Goal: Obtain resource: Download file/media

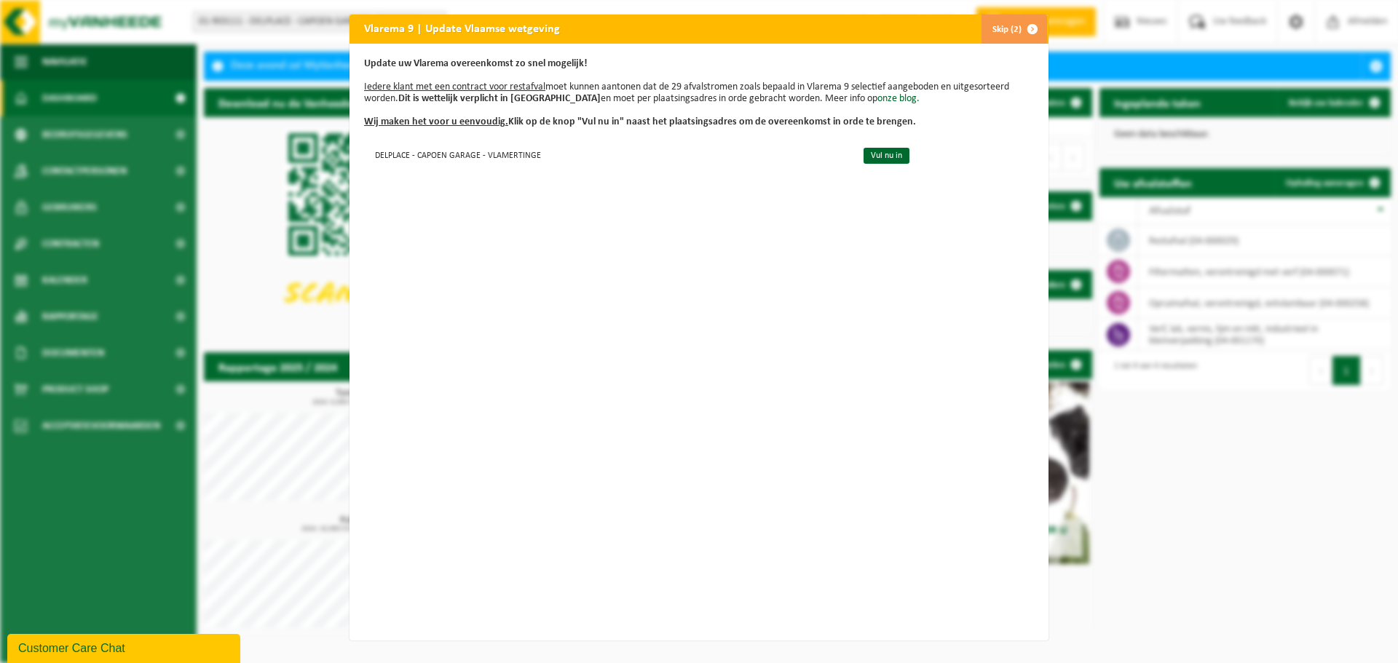
click at [1025, 28] on span "button" at bounding box center [1032, 29] width 29 height 29
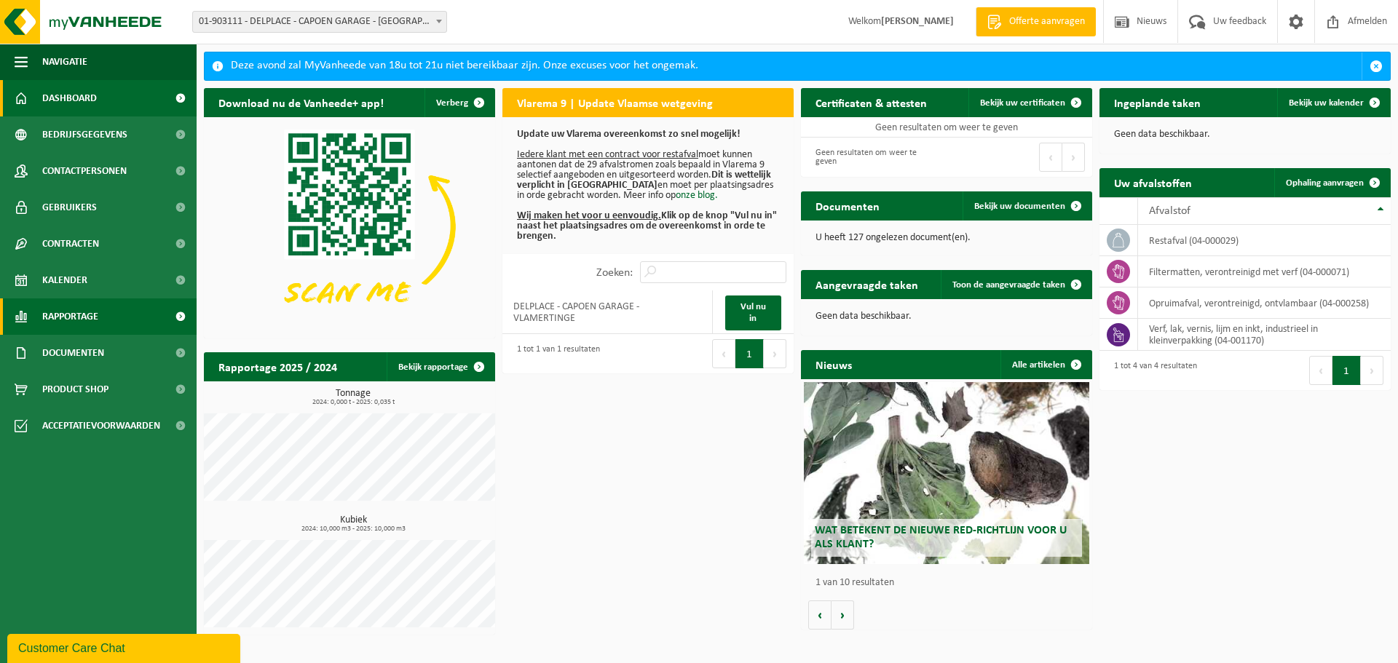
click at [171, 321] on span at bounding box center [180, 316] width 33 height 36
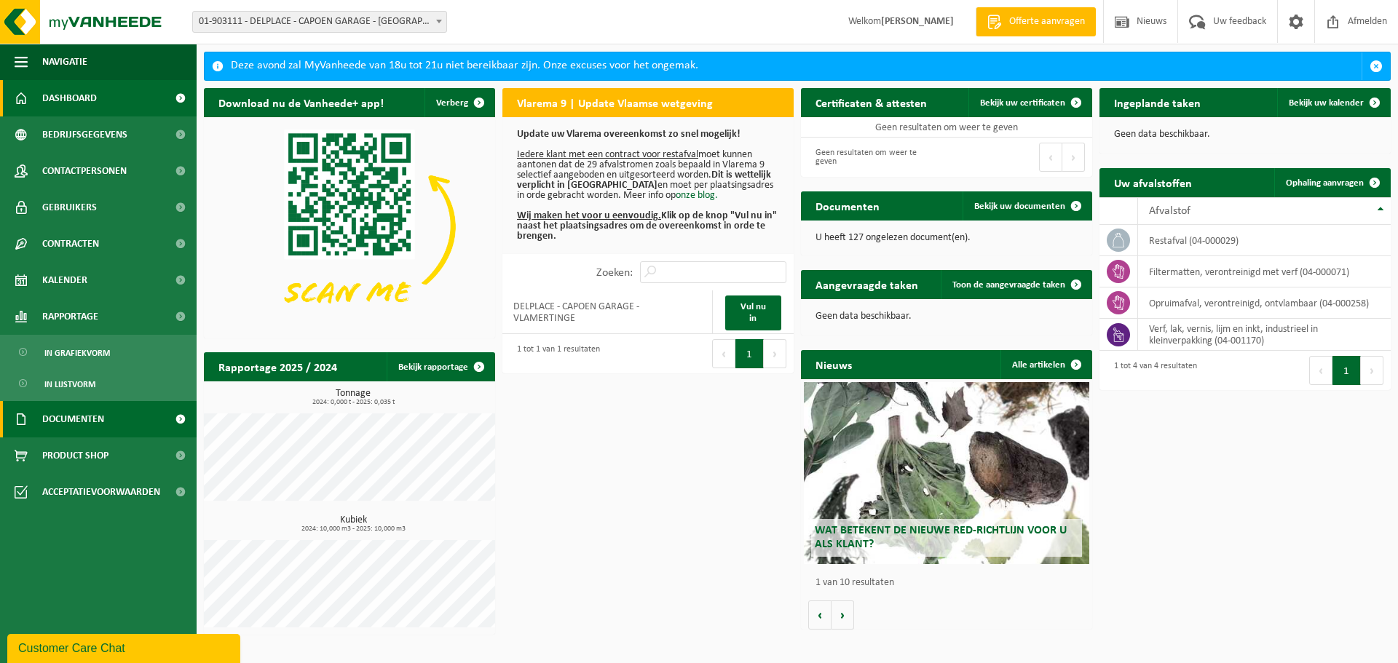
click at [120, 413] on link "Documenten" at bounding box center [98, 419] width 197 height 36
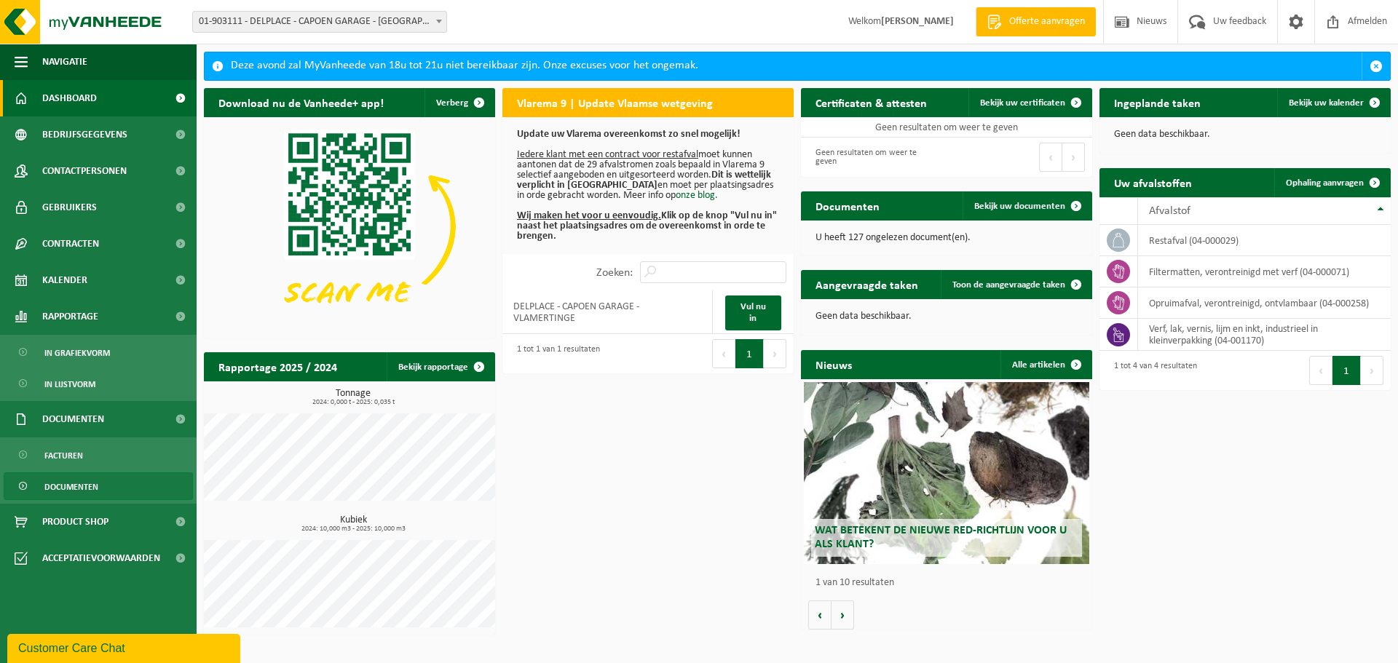
click at [49, 487] on span "Documenten" at bounding box center [71, 487] width 54 height 28
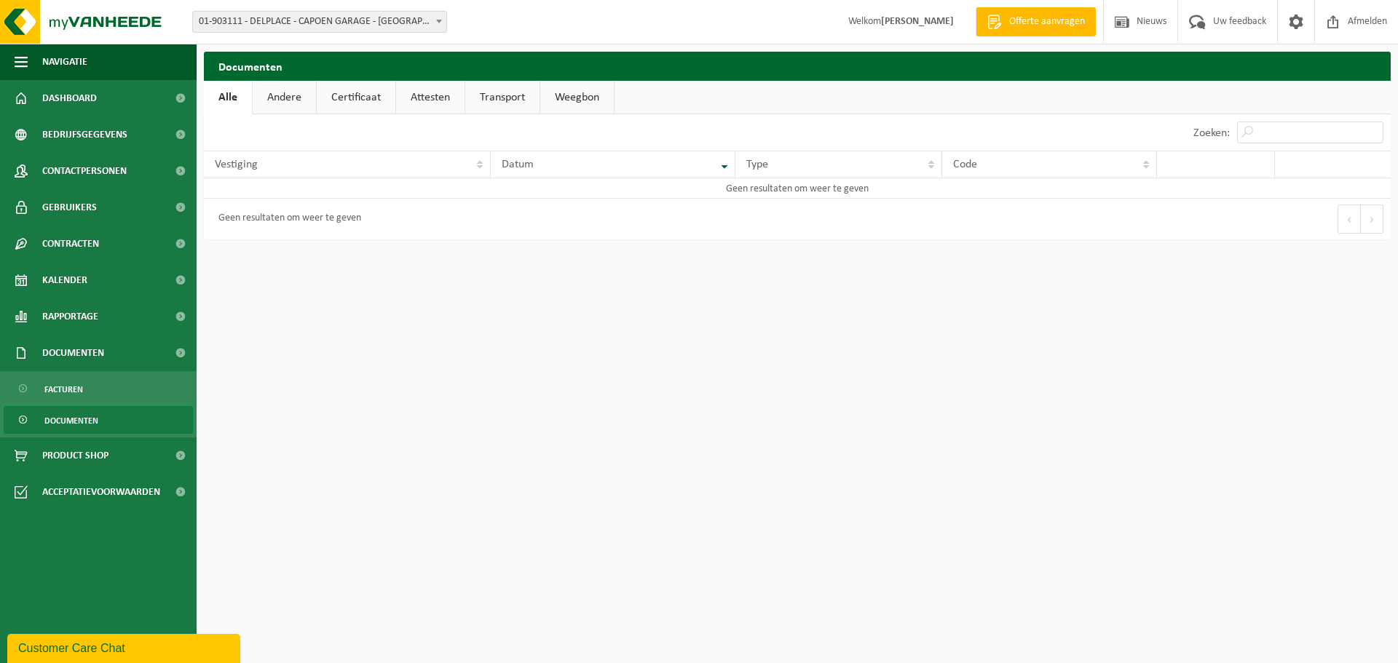
click at [337, 92] on link "Certificaat" at bounding box center [356, 97] width 79 height 33
click at [302, 92] on link "Andere" at bounding box center [283, 97] width 63 height 33
click at [430, 82] on link "Attesten" at bounding box center [431, 97] width 68 height 33
click at [367, 171] on th "Vestiging" at bounding box center [347, 165] width 287 height 28
click at [55, 393] on span "Facturen" at bounding box center [63, 390] width 39 height 28
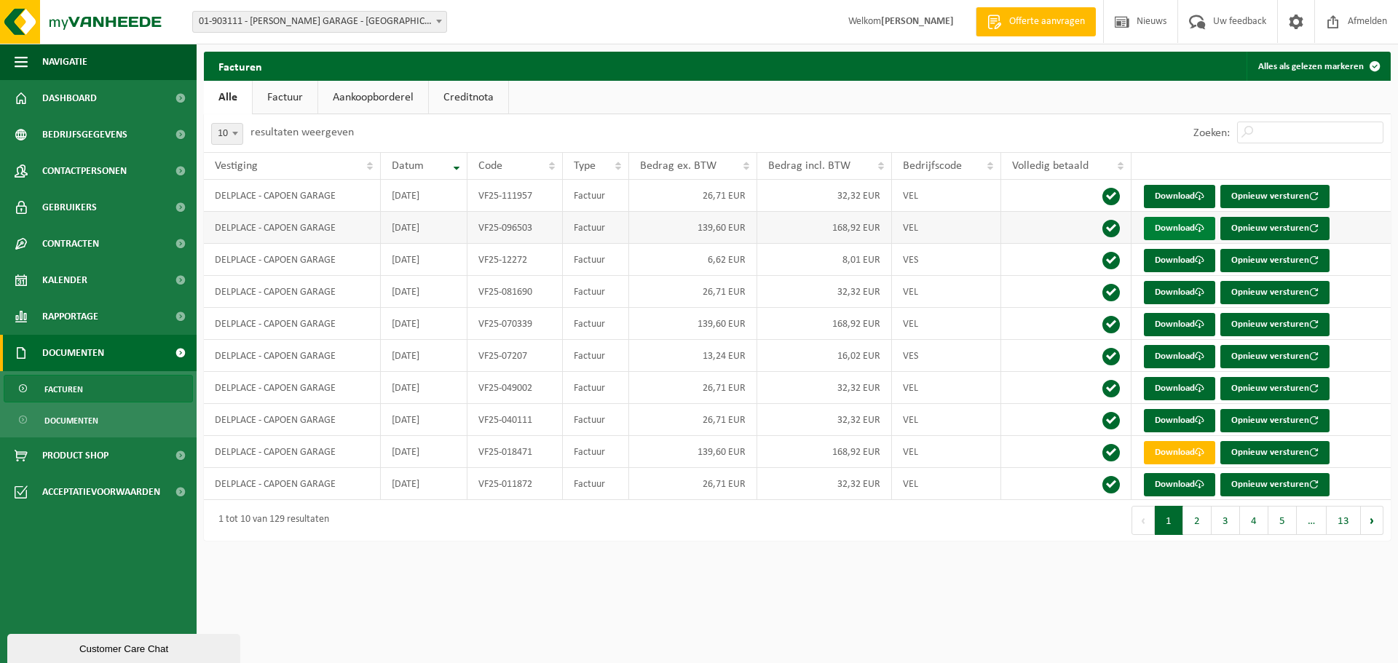
click at [1165, 228] on link "Download" at bounding box center [1179, 228] width 71 height 23
